Goal: Transaction & Acquisition: Purchase product/service

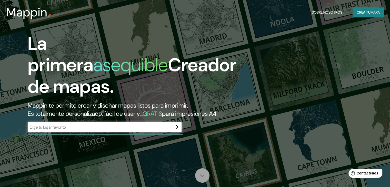
click at [203, 175] on icon at bounding box center [201, 175] width 9 height 9
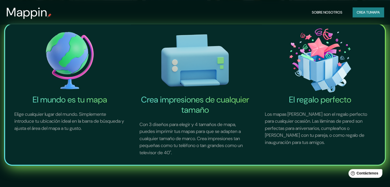
scroll to position [187, 0]
click at [368, 11] on font "Crea tu" at bounding box center [363, 12] width 14 height 5
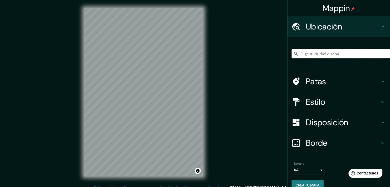
click at [343, 54] on input "Elige tu ciudad o zona" at bounding box center [340, 53] width 98 height 9
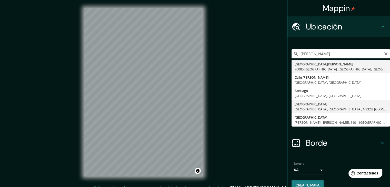
type input "[GEOGRAPHIC_DATA], [GEOGRAPHIC_DATA], [GEOGRAPHIC_DATA], N3328, [GEOGRAPHIC_DAT…"
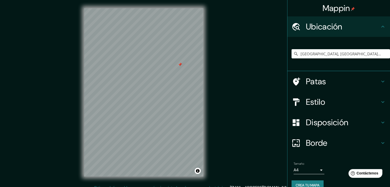
click at [322, 80] on h4 "Patas" at bounding box center [343, 81] width 74 height 10
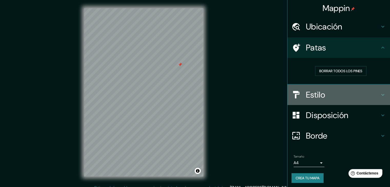
click at [321, 95] on font "Estilo" at bounding box center [315, 94] width 19 height 11
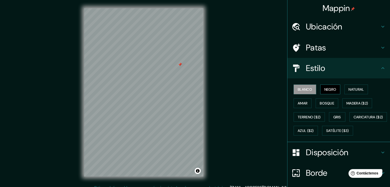
click at [328, 90] on font "Negro" at bounding box center [330, 89] width 12 height 5
click at [344, 88] on button "Natural" at bounding box center [356, 90] width 24 height 10
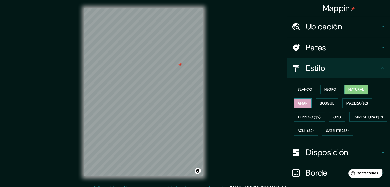
click at [300, 101] on font "Amar" at bounding box center [302, 103] width 10 height 5
click at [319, 103] on font "Bosque" at bounding box center [326, 103] width 14 height 5
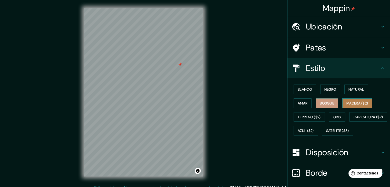
click at [346, 102] on font "Madera ($2)" at bounding box center [357, 103] width 22 height 5
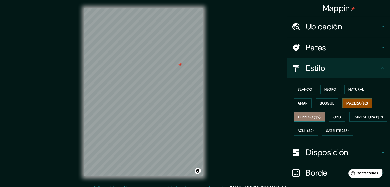
click at [299, 115] on font "Terreno ($2)" at bounding box center [308, 117] width 23 height 5
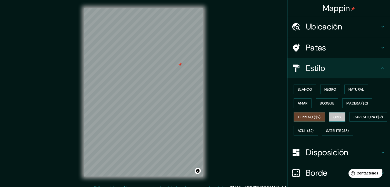
click at [333, 116] on font "Gris" at bounding box center [337, 117] width 8 height 5
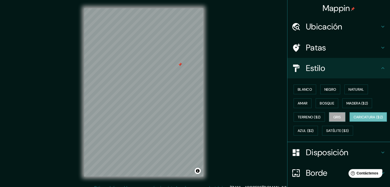
click at [353, 119] on font "Caricatura ($2)" at bounding box center [367, 117] width 29 height 5
click at [314, 129] on font "Azul ($2)" at bounding box center [305, 131] width 16 height 5
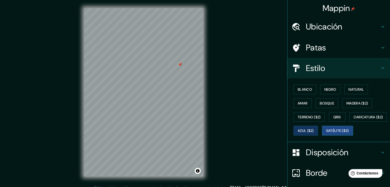
click at [322, 135] on button "Satélite ($3)" at bounding box center [337, 131] width 31 height 10
click at [323, 26] on font "Ubicación" at bounding box center [324, 26] width 36 height 11
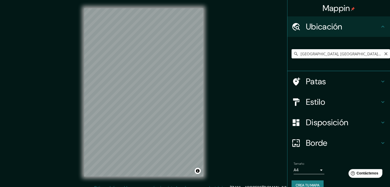
click at [344, 54] on input "[GEOGRAPHIC_DATA], [GEOGRAPHIC_DATA], [GEOGRAPHIC_DATA], N3328, [GEOGRAPHIC_DAT…" at bounding box center [340, 53] width 98 height 9
click at [383, 54] on icon "Claro" at bounding box center [385, 54] width 4 height 4
click at [339, 56] on input "Elige tu ciudad o zona" at bounding box center [340, 53] width 98 height 9
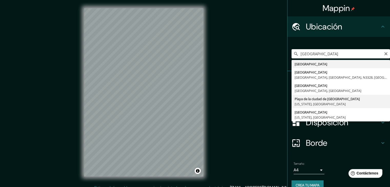
type input "[GEOGRAPHIC_DATA], [US_STATE], [GEOGRAPHIC_DATA]"
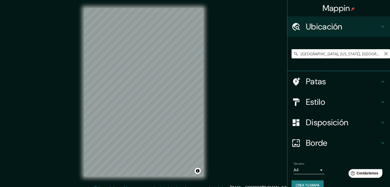
click at [383, 54] on icon "Claro" at bounding box center [385, 54] width 4 height 4
click at [361, 55] on input "Elige tu ciudad o zona" at bounding box center [340, 53] width 98 height 9
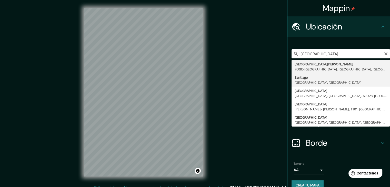
type input "[GEOGRAPHIC_DATA], [GEOGRAPHIC_DATA], [GEOGRAPHIC_DATA]"
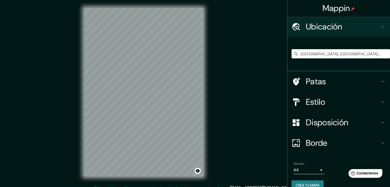
click at [263, 130] on div "Mappin Ubicación [GEOGRAPHIC_DATA], [GEOGRAPHIC_DATA], [GEOGRAPHIC_DATA] Patas …" at bounding box center [195, 96] width 390 height 193
click at [274, 72] on div "Mappin Ubicación [GEOGRAPHIC_DATA], [GEOGRAPHIC_DATA], [GEOGRAPHIC_DATA] Patas …" at bounding box center [195, 96] width 390 height 193
click at [308, 101] on font "Estilo" at bounding box center [315, 102] width 19 height 11
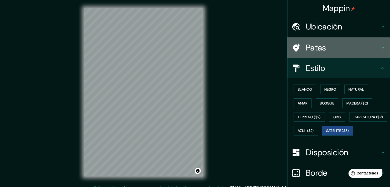
click at [314, 46] on font "Patas" at bounding box center [316, 47] width 20 height 11
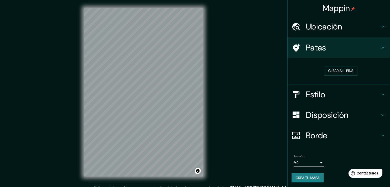
click at [297, 92] on div at bounding box center [298, 94] width 14 height 9
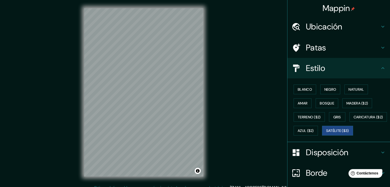
click at [379, 49] on icon at bounding box center [382, 48] width 6 height 6
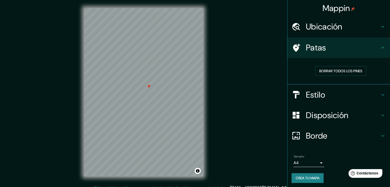
click at [307, 91] on font "Estilo" at bounding box center [315, 94] width 19 height 11
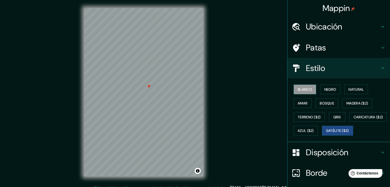
click at [302, 86] on font "Blanco" at bounding box center [304, 89] width 14 height 7
click at [329, 91] on font "Negro" at bounding box center [330, 89] width 12 height 7
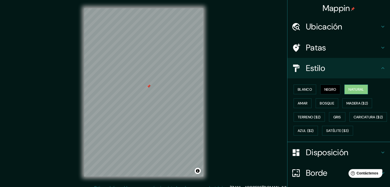
click at [351, 87] on font "Natural" at bounding box center [355, 89] width 15 height 5
click at [297, 102] on font "Amar" at bounding box center [302, 103] width 10 height 5
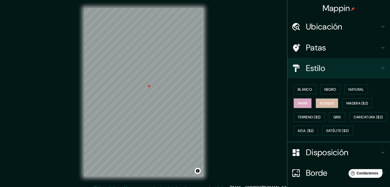
click at [319, 102] on font "Bosque" at bounding box center [326, 103] width 14 height 5
click at [346, 103] on font "Madera ($2)" at bounding box center [357, 103] width 22 height 5
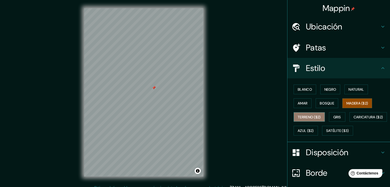
click at [302, 115] on font "Terreno ($2)" at bounding box center [308, 117] width 23 height 5
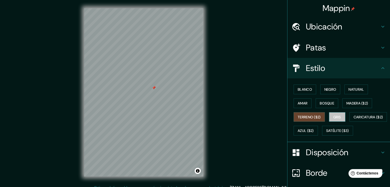
click at [329, 116] on button "Gris" at bounding box center [337, 117] width 16 height 10
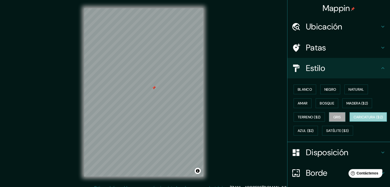
click at [353, 120] on font "Caricatura ($2)" at bounding box center [367, 117] width 29 height 7
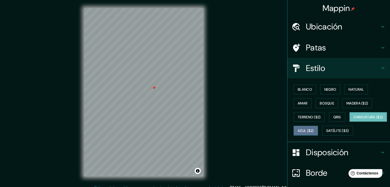
click at [314, 130] on font "Azul ($2)" at bounding box center [305, 131] width 16 height 5
click at [353, 119] on font "Caricatura ($2)" at bounding box center [367, 117] width 29 height 5
click at [322, 135] on button "Satélite ($3)" at bounding box center [337, 131] width 31 height 10
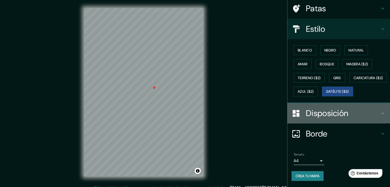
click at [327, 120] on div "Disposición" at bounding box center [338, 113] width 102 height 20
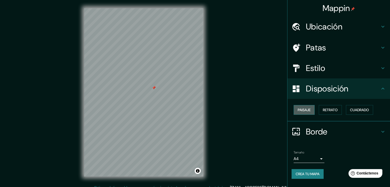
click at [306, 112] on font "Paisaje" at bounding box center [303, 110] width 13 height 7
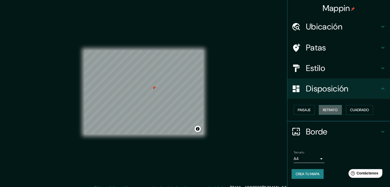
click at [324, 111] on font "Retrato" at bounding box center [329, 110] width 15 height 5
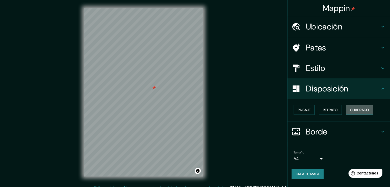
click at [352, 110] on font "Cuadrado" at bounding box center [359, 110] width 19 height 5
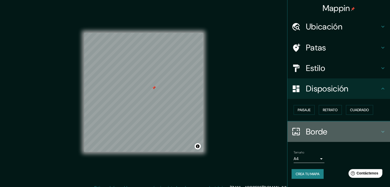
click at [312, 130] on font "Borde" at bounding box center [317, 131] width 22 height 11
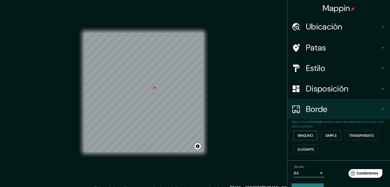
click at [305, 137] on font "Ninguno" at bounding box center [304, 135] width 15 height 5
click at [327, 131] on button "Simple" at bounding box center [330, 136] width 19 height 10
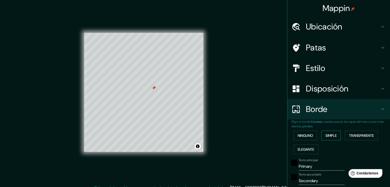
click at [327, 134] on font "Simple" at bounding box center [330, 135] width 11 height 5
type input "37"
click at [349, 135] on font "Transparente" at bounding box center [361, 135] width 25 height 5
click at [307, 146] on font "Elegante" at bounding box center [305, 149] width 16 height 7
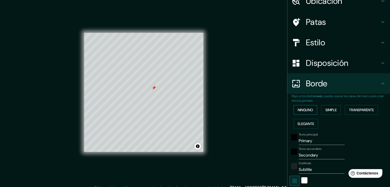
click at [305, 113] on button "Ninguno" at bounding box center [305, 110] width 24 height 10
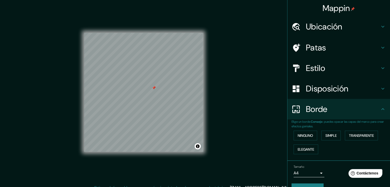
click at [308, 69] on font "Estilo" at bounding box center [315, 68] width 19 height 11
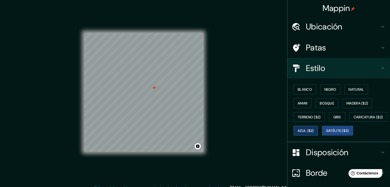
click at [314, 131] on font "Azul ($2)" at bounding box center [305, 131] width 16 height 5
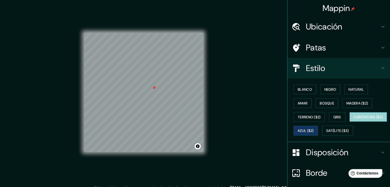
click at [353, 119] on font "Caricatura ($2)" at bounding box center [367, 117] width 29 height 5
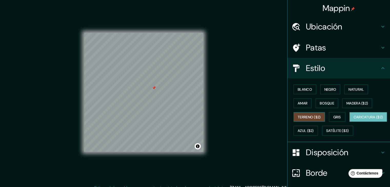
click at [311, 119] on font "Terreno ($2)" at bounding box center [308, 117] width 23 height 5
click at [333, 117] on font "Gris" at bounding box center [337, 117] width 8 height 5
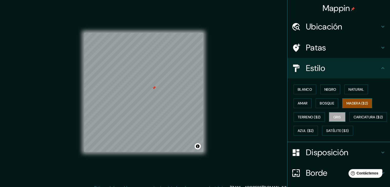
click at [351, 103] on font "Madera ($2)" at bounding box center [357, 103] width 22 height 5
click at [306, 89] on font "Blanco" at bounding box center [304, 89] width 14 height 5
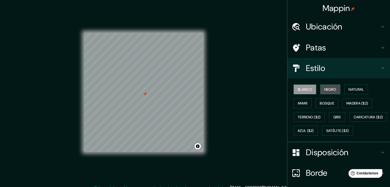
click at [326, 90] on font "Negro" at bounding box center [330, 89] width 12 height 5
click at [304, 87] on font "Blanco" at bounding box center [304, 89] width 14 height 5
click at [334, 118] on font "Gris" at bounding box center [337, 117] width 8 height 5
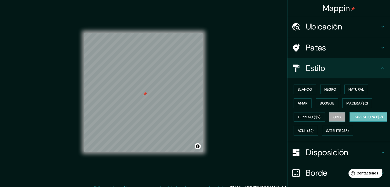
click at [353, 119] on font "Caricatura ($2)" at bounding box center [367, 117] width 29 height 5
click at [318, 131] on button "Azul ($2)" at bounding box center [305, 131] width 24 height 10
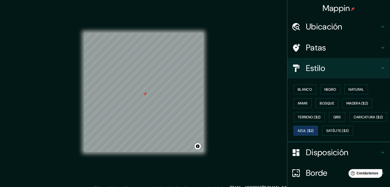
click at [333, 158] on font "Disposición" at bounding box center [327, 152] width 42 height 11
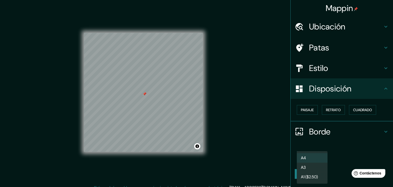
drag, startPoint x: 318, startPoint y: 162, endPoint x: 306, endPoint y: 163, distance: 12.1
click at [306, 163] on body "Mappin Ubicación [GEOGRAPHIC_DATA], [GEOGRAPHIC_DATA], [GEOGRAPHIC_DATA] Patas …" at bounding box center [196, 93] width 393 height 187
click at [312, 167] on li "A3" at bounding box center [312, 167] width 31 height 9
type input "a4"
click at [320, 159] on body "Mappin Ubicación [GEOGRAPHIC_DATA], [GEOGRAPHIC_DATA], [GEOGRAPHIC_DATA] Patas …" at bounding box center [196, 93] width 393 height 187
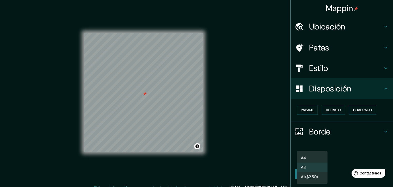
click at [311, 110] on div at bounding box center [196, 93] width 393 height 187
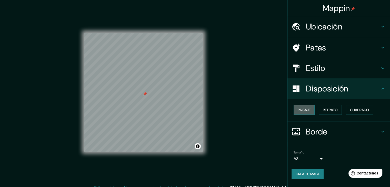
click at [308, 109] on font "Paisaje" at bounding box center [303, 110] width 13 height 5
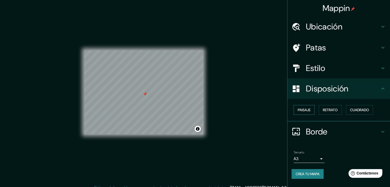
click at [310, 109] on font "Paisaje" at bounding box center [303, 110] width 13 height 5
click at [325, 108] on font "Retrato" at bounding box center [329, 110] width 15 height 5
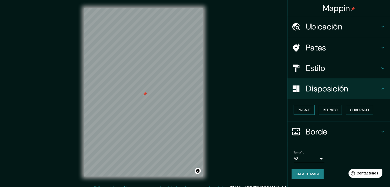
click at [308, 109] on font "Paisaje" at bounding box center [303, 110] width 13 height 5
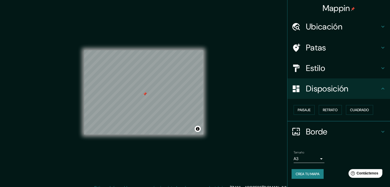
click at [328, 49] on h4 "Patas" at bounding box center [343, 48] width 74 height 10
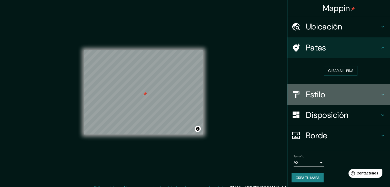
click at [315, 97] on font "Estilo" at bounding box center [315, 94] width 19 height 11
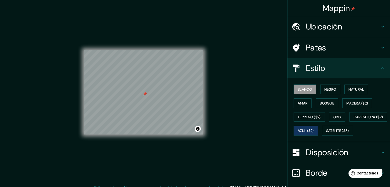
click at [299, 90] on font "Blanco" at bounding box center [304, 89] width 14 height 5
click at [144, 96] on div at bounding box center [145, 94] width 4 height 4
click at [336, 117] on font "Gris" at bounding box center [337, 117] width 8 height 5
